Goal: Task Accomplishment & Management: Manage account settings

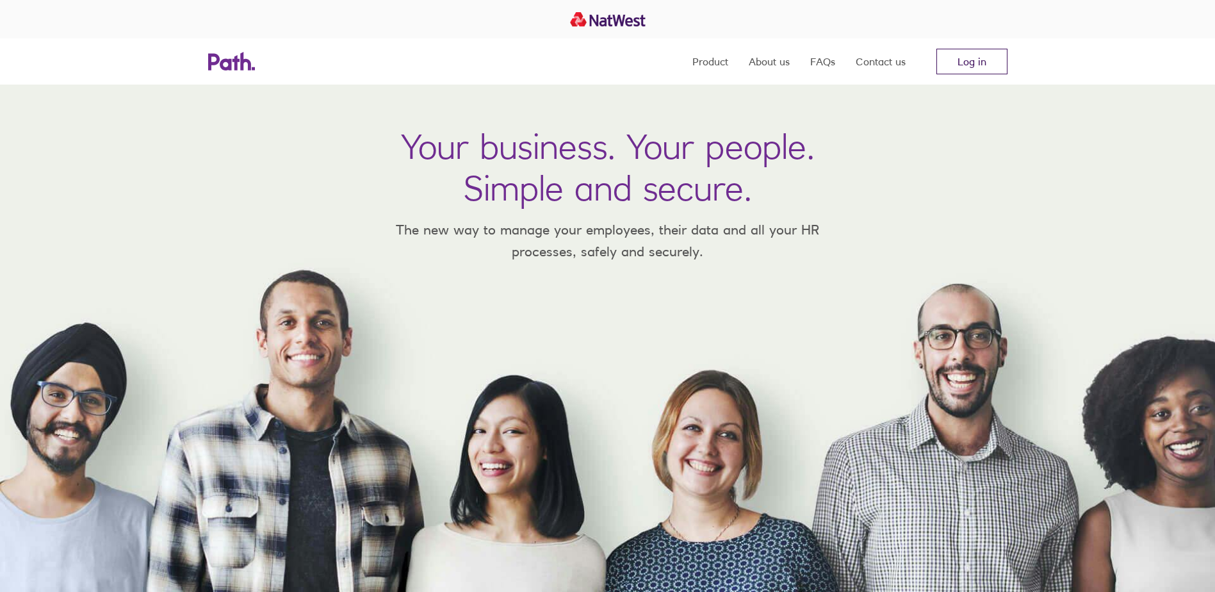
click at [966, 66] on link "Log in" at bounding box center [972, 62] width 71 height 26
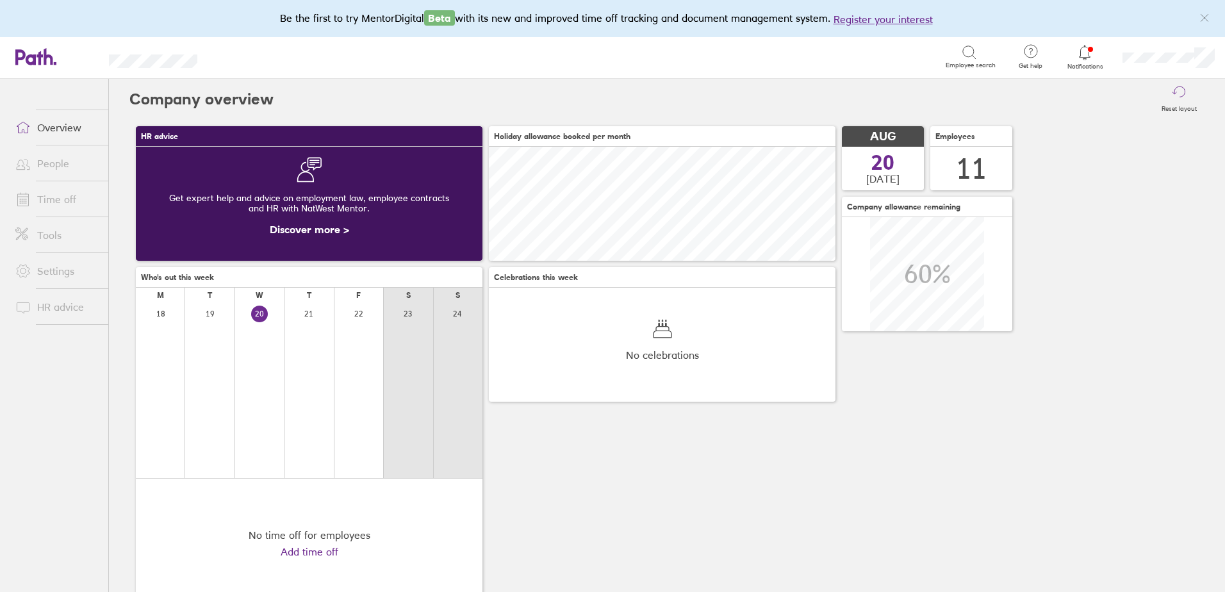
scroll to position [114, 347]
click at [58, 168] on link "People" at bounding box center [56, 164] width 103 height 26
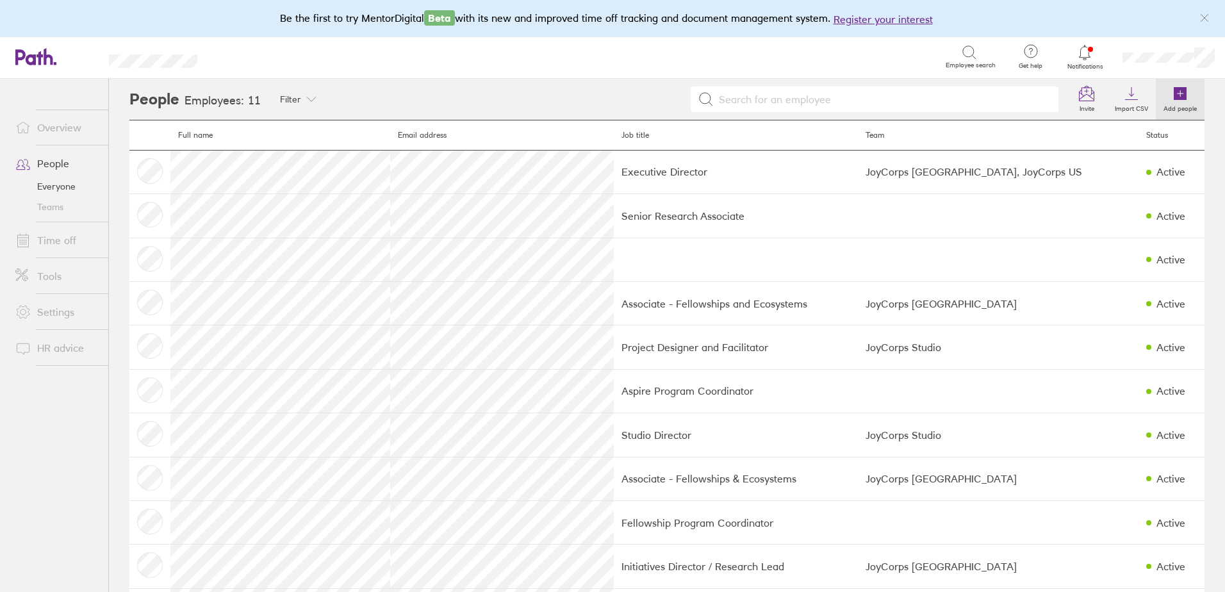
click at [1181, 104] on label "Add people" at bounding box center [1180, 107] width 49 height 12
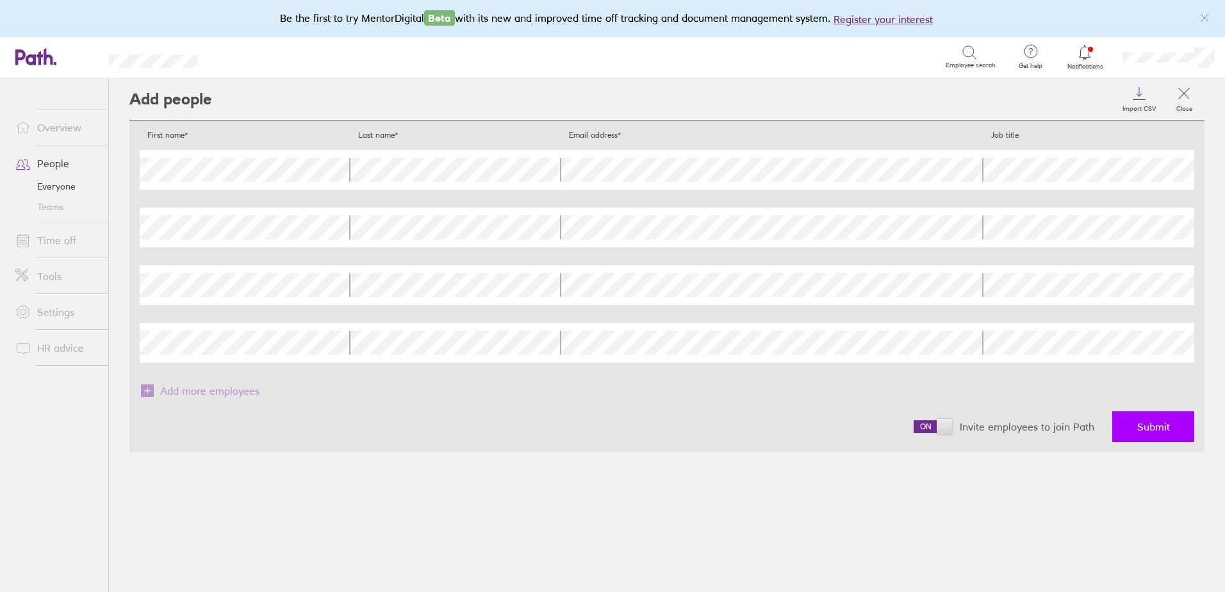
click at [1167, 422] on span "Submit" at bounding box center [1153, 427] width 33 height 12
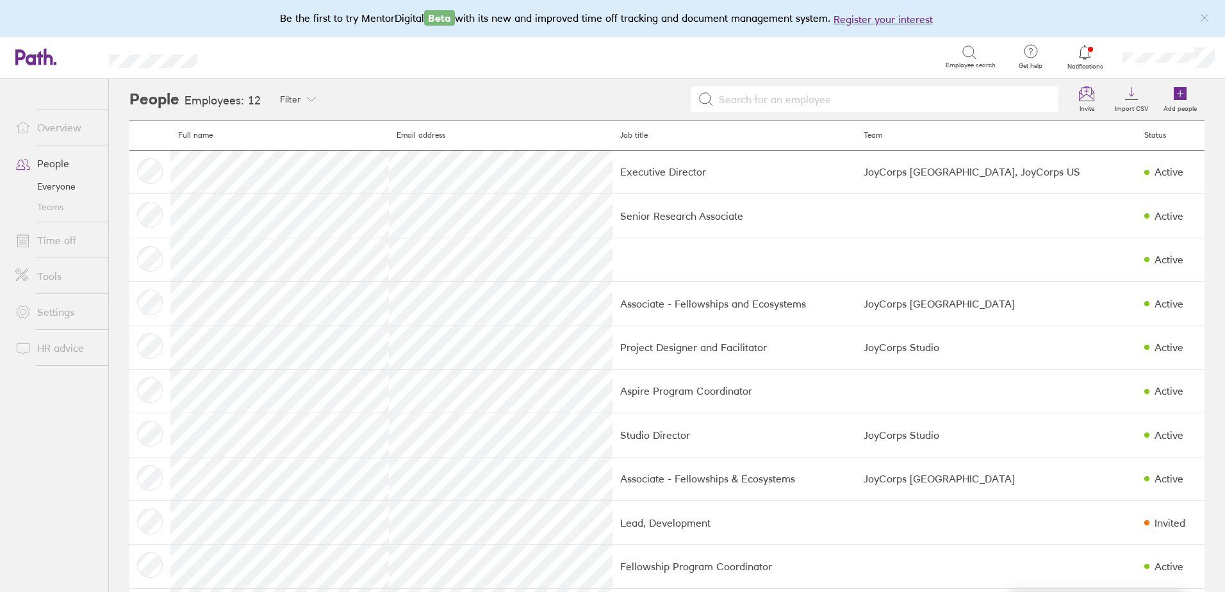
click at [57, 211] on link "Teams" at bounding box center [56, 207] width 103 height 20
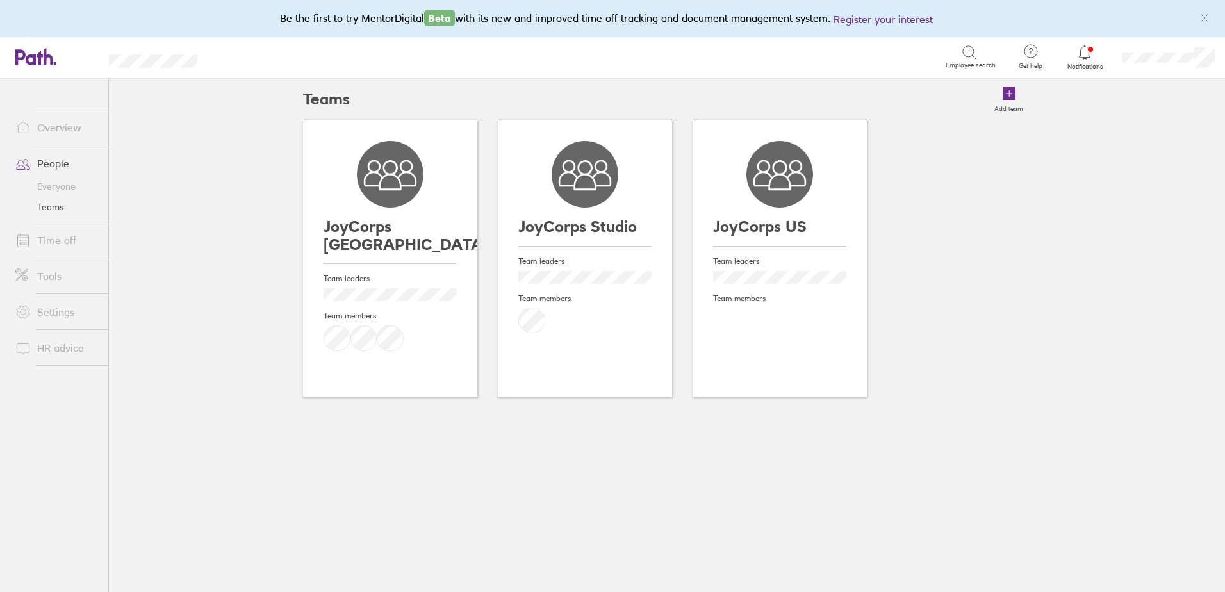
click at [65, 191] on link "Everyone" at bounding box center [56, 186] width 103 height 20
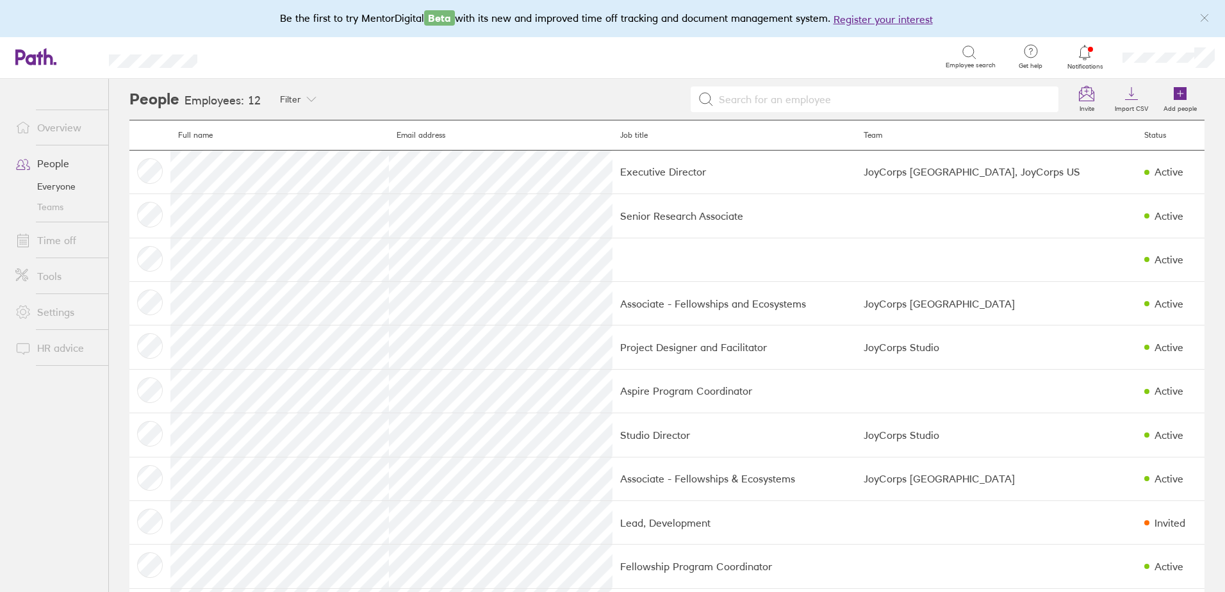
scroll to position [104, 0]
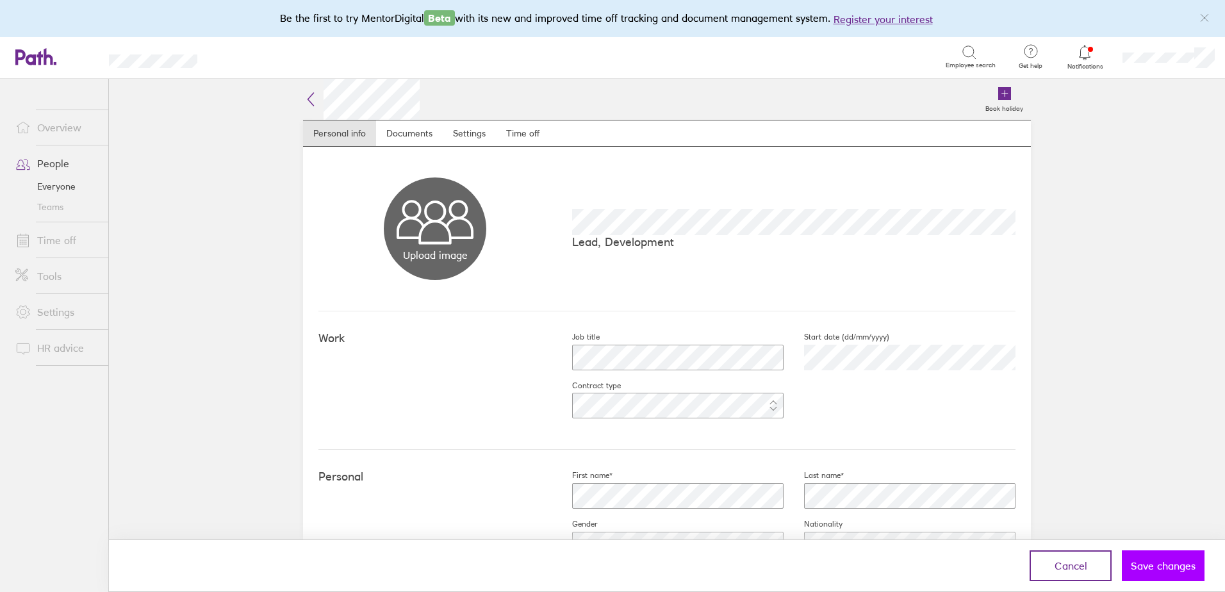
click at [1154, 575] on button "Save changes" at bounding box center [1163, 565] width 83 height 31
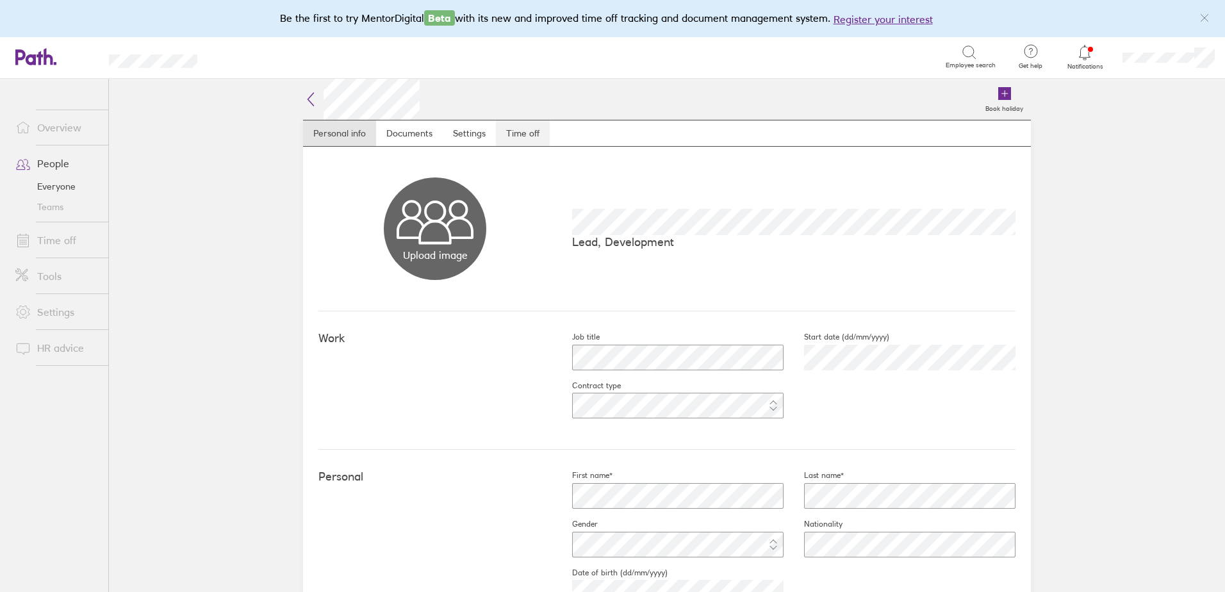
click at [509, 127] on link "Time off" at bounding box center [523, 133] width 54 height 26
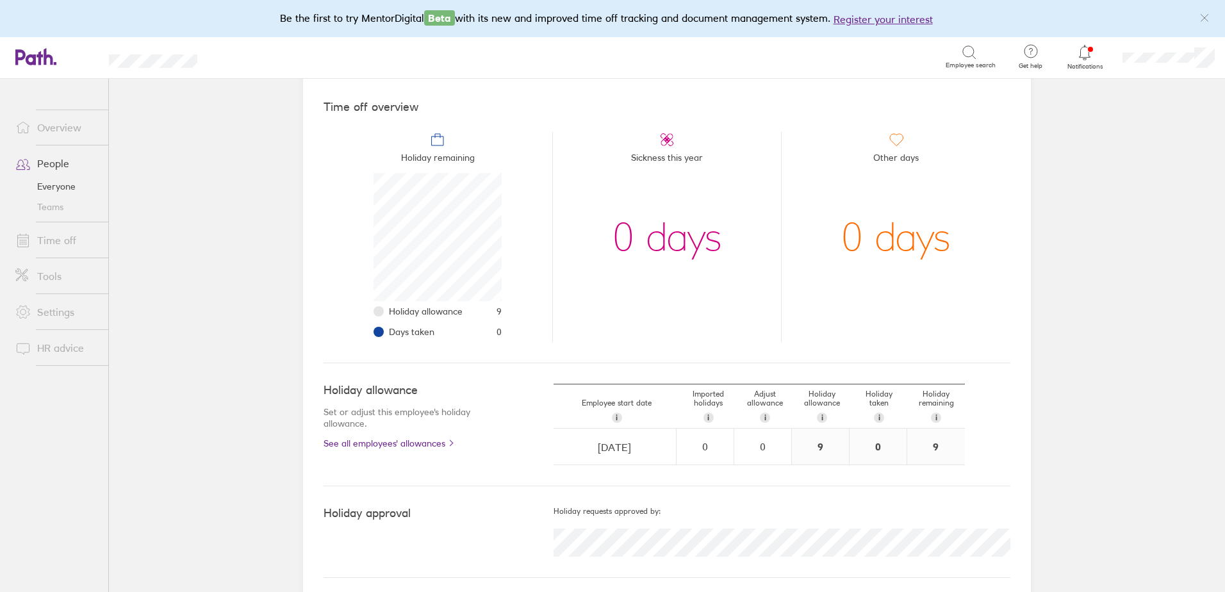
scroll to position [109, 0]
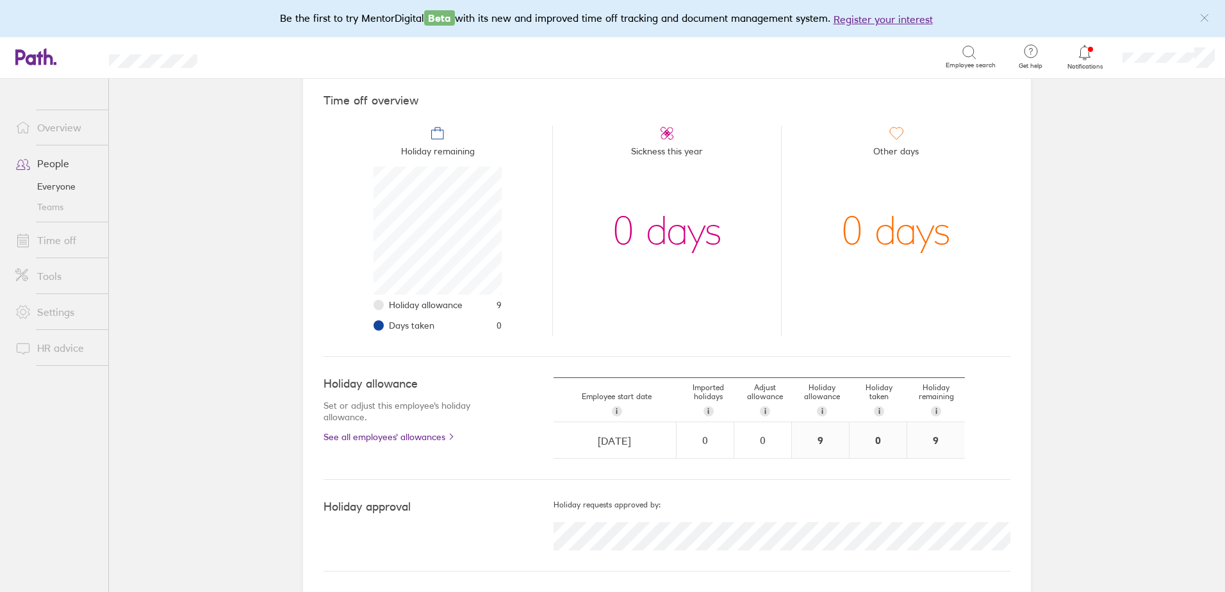
click at [810, 440] on div "9" at bounding box center [820, 440] width 57 height 36
click at [776, 443] on div "0" at bounding box center [763, 440] width 56 height 12
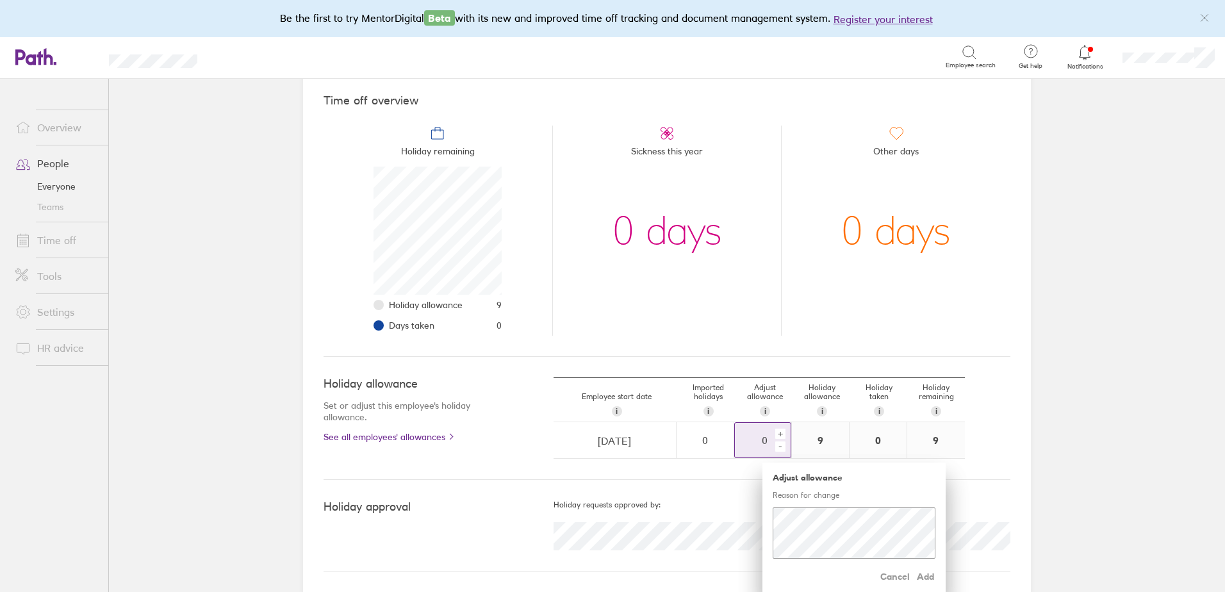
click at [777, 435] on div "+" at bounding box center [780, 434] width 10 height 10
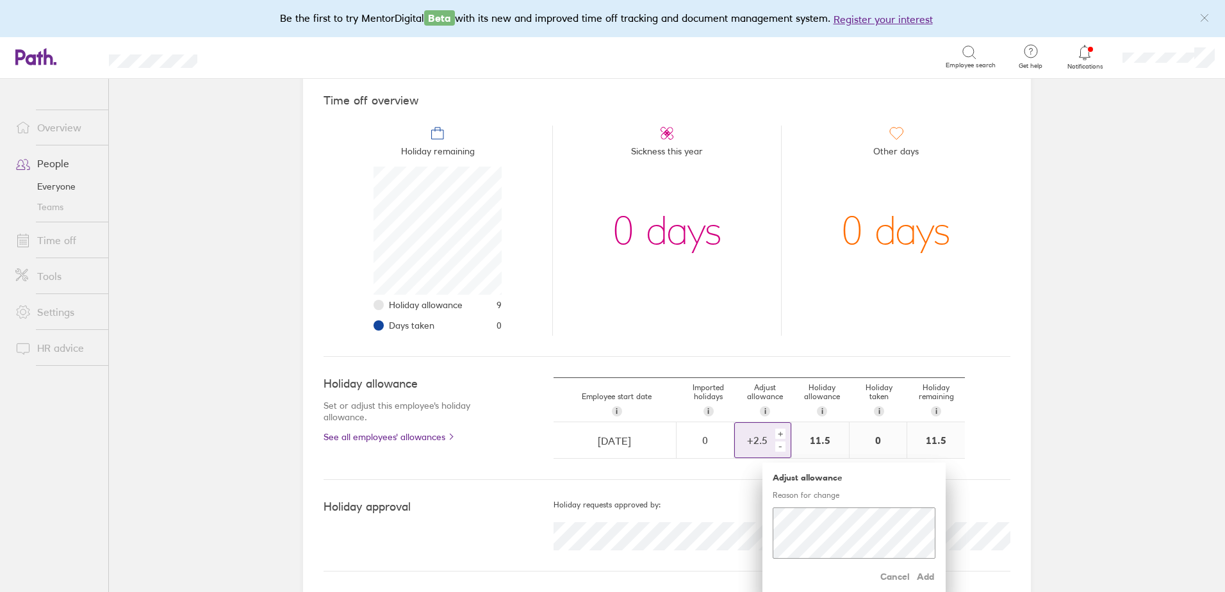
click at [777, 435] on div "+" at bounding box center [780, 434] width 10 height 10
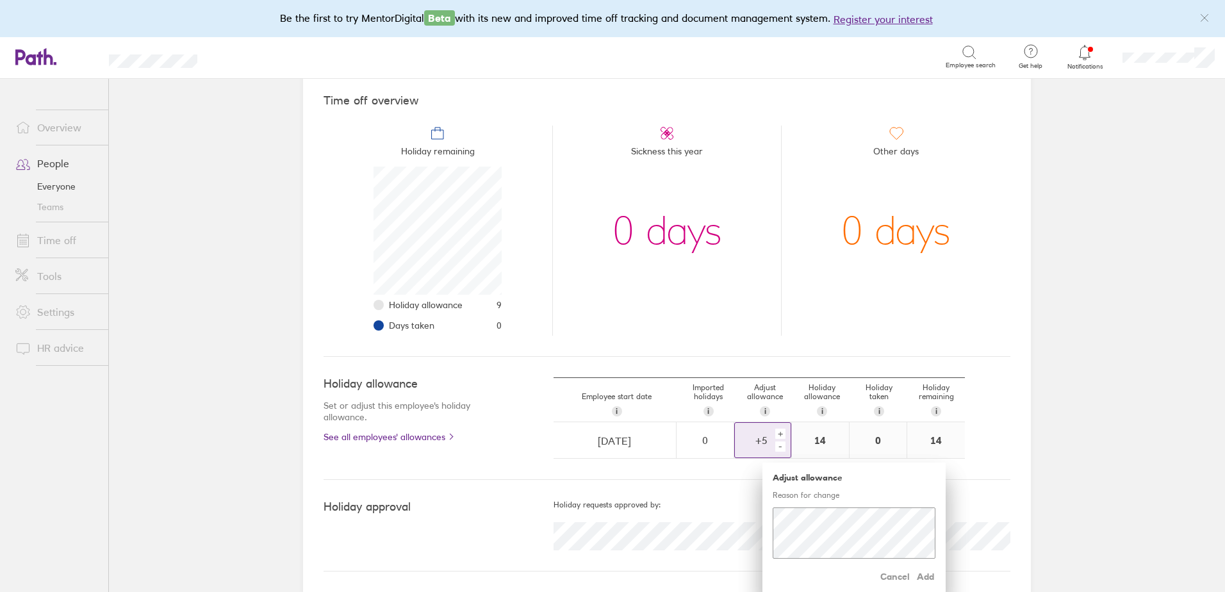
click at [777, 435] on div "+" at bounding box center [780, 434] width 10 height 10
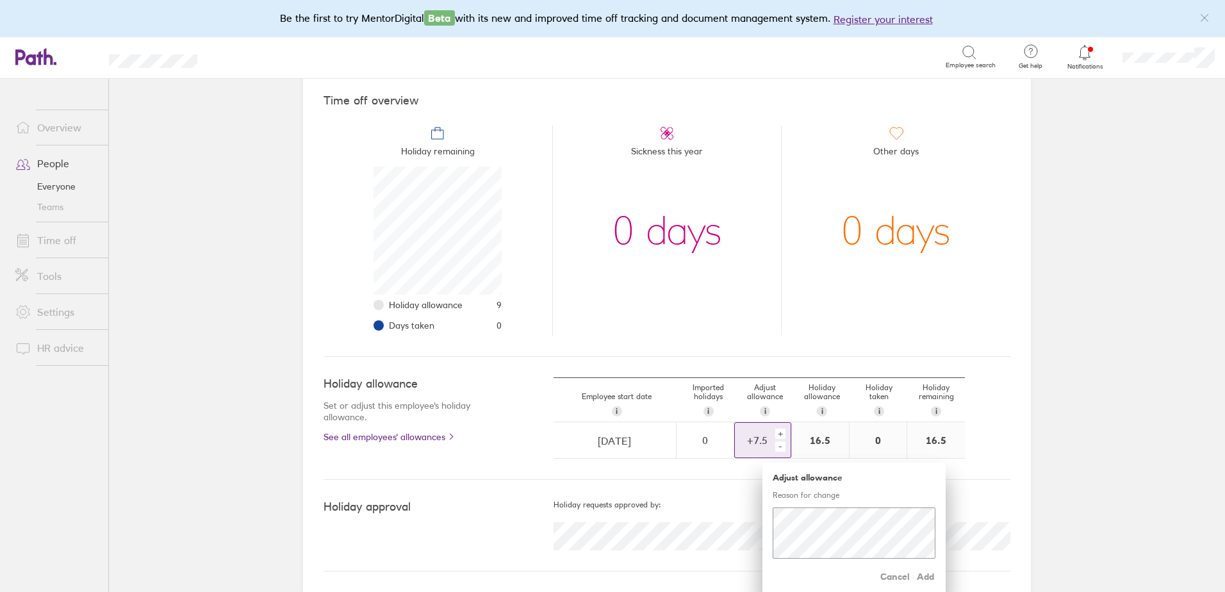
click at [777, 435] on div "+" at bounding box center [780, 434] width 10 height 10
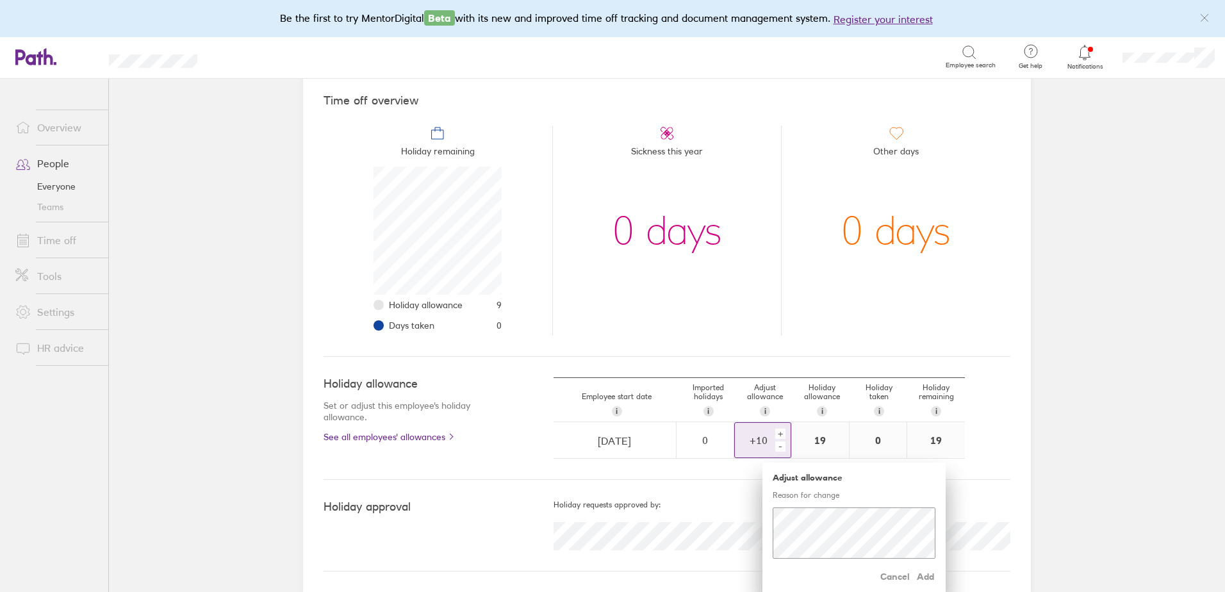
click at [777, 435] on div "+" at bounding box center [780, 434] width 10 height 10
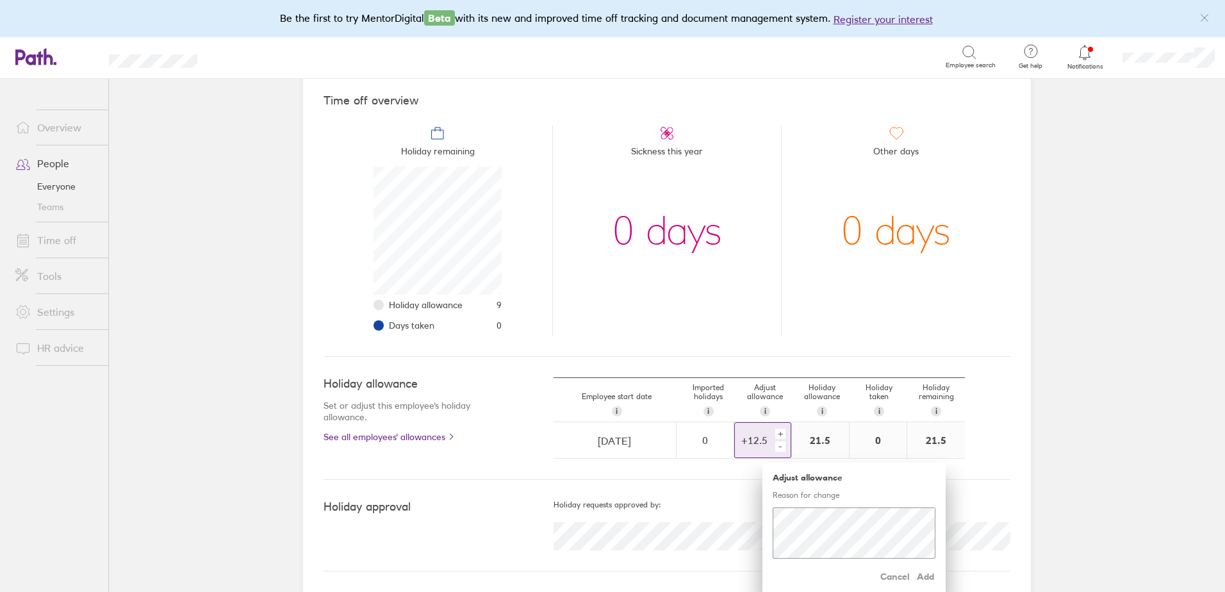
click at [776, 448] on div "-" at bounding box center [780, 446] width 10 height 10
click at [929, 579] on span "Add" at bounding box center [925, 576] width 20 height 20
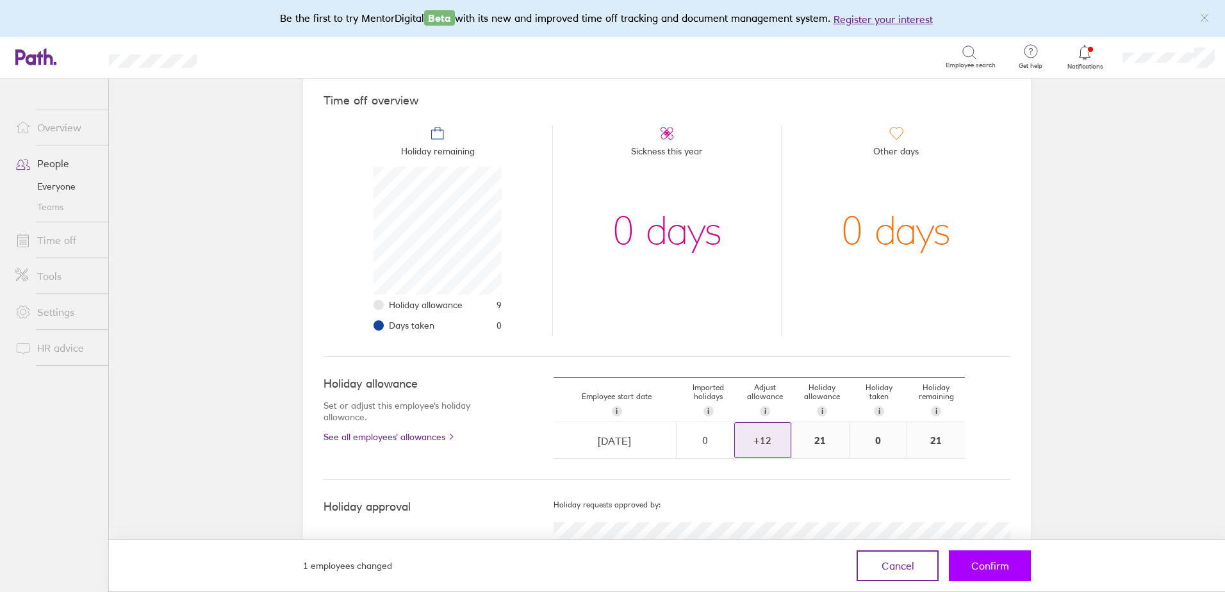
click at [1002, 552] on button "Confirm" at bounding box center [990, 565] width 82 height 31
